Goal: Share content

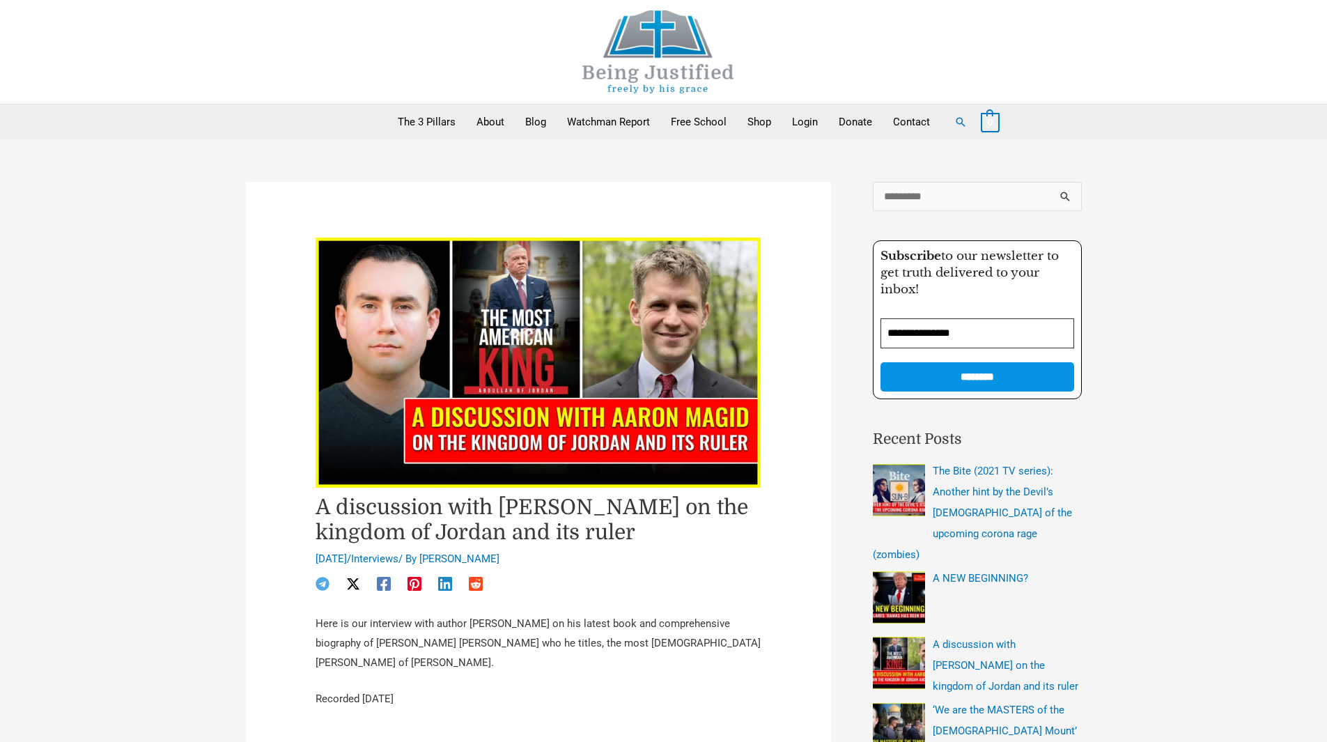
click at [650, 58] on img at bounding box center [658, 51] width 209 height 83
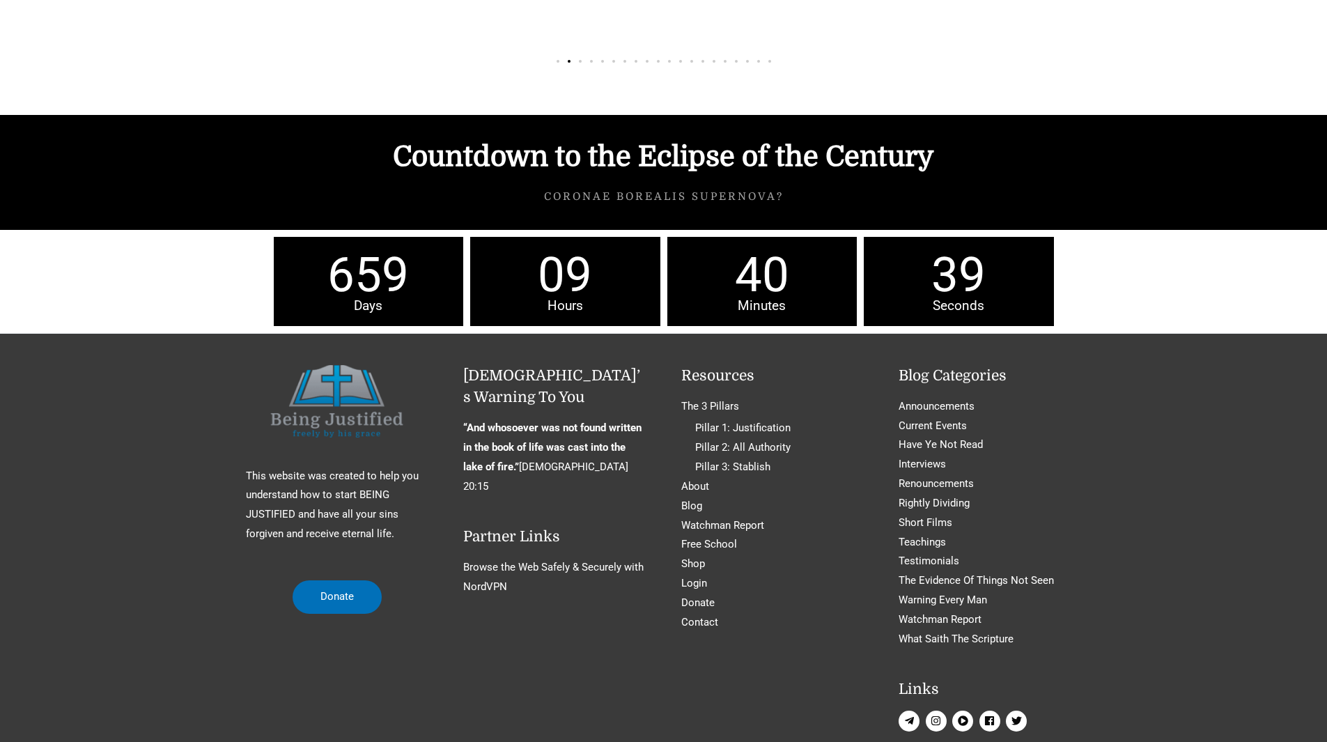
scroll to position [6156, 0]
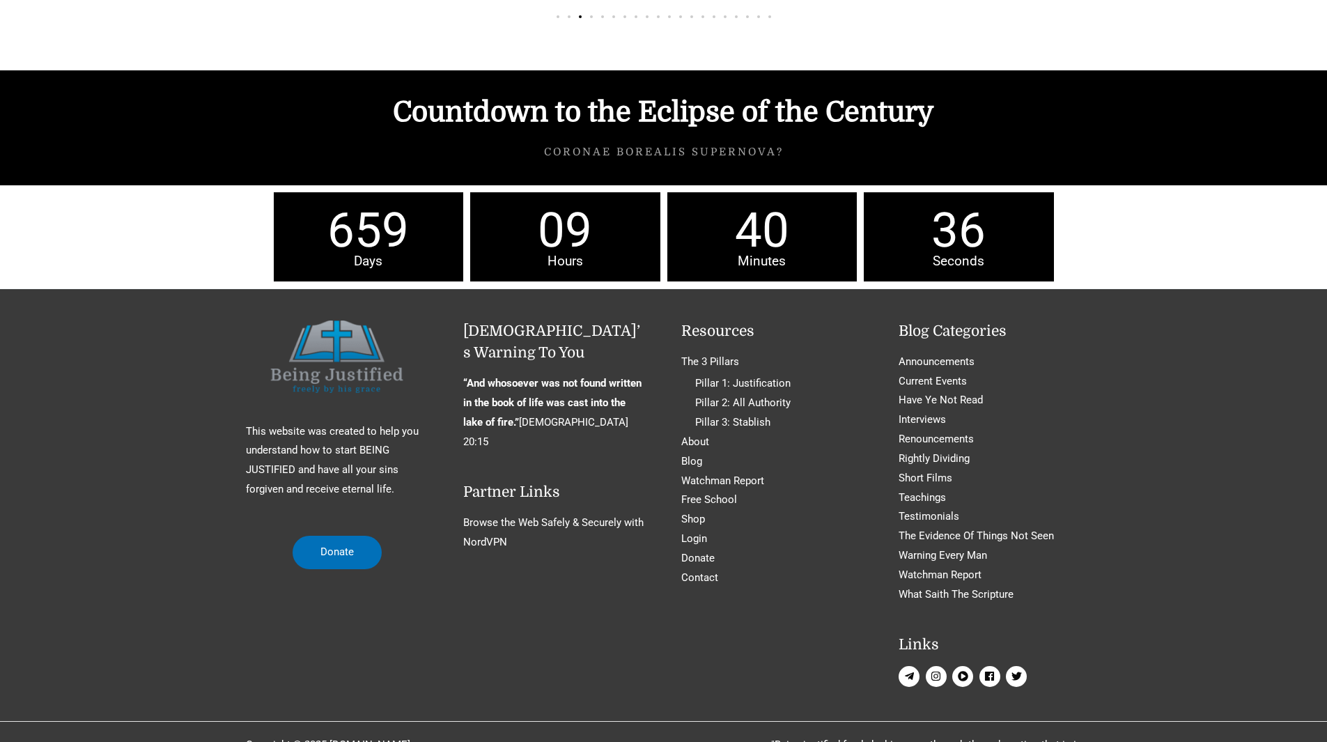
click at [990, 671] on icon "facebook" at bounding box center [989, 676] width 10 height 10
click at [957, 671] on icon "play-circle" at bounding box center [962, 676] width 10 height 10
click at [938, 671] on icon "instagram" at bounding box center [935, 676] width 10 height 10
